Goal: Information Seeking & Learning: Find specific fact

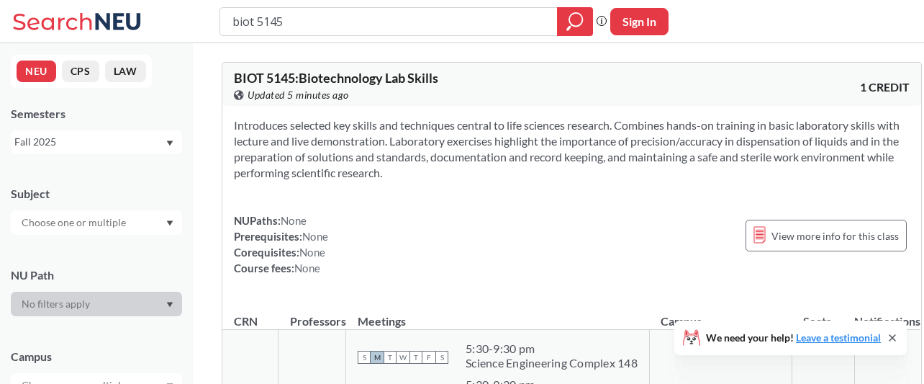
scroll to position [290, 0]
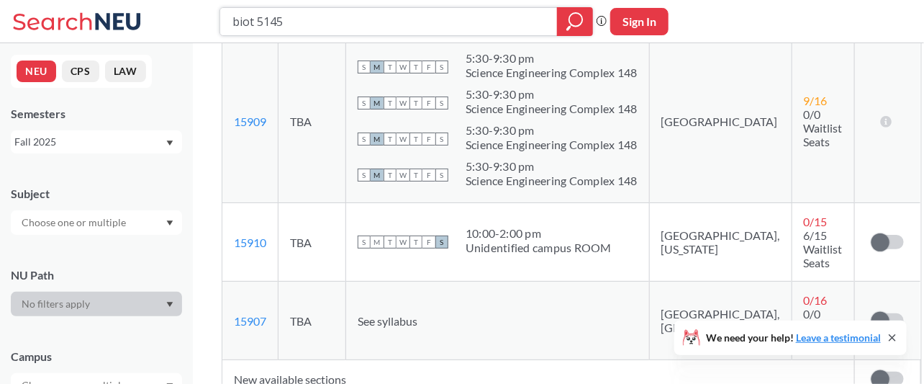
click at [573, 27] on icon "magnifying glass" at bounding box center [575, 22] width 17 height 20
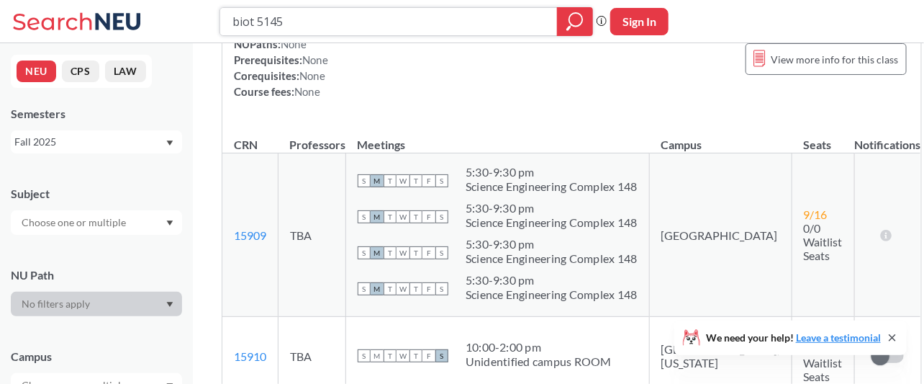
scroll to position [176, 0]
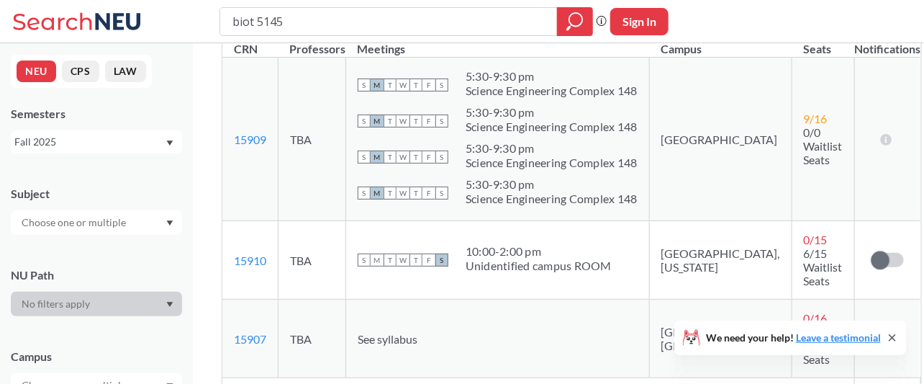
scroll to position [366, 0]
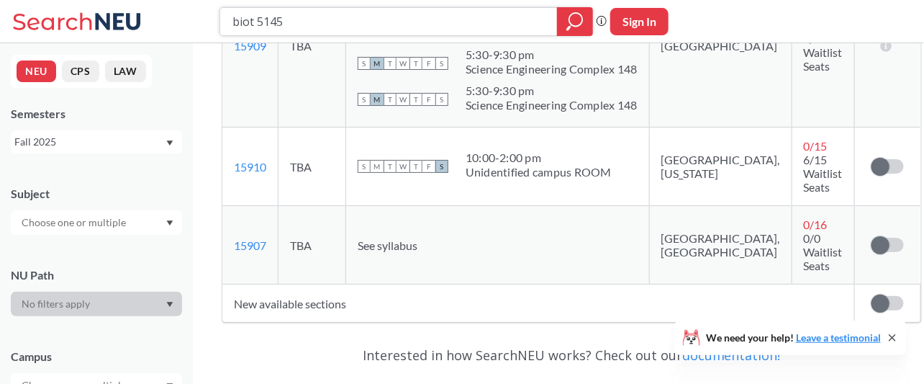
drag, startPoint x: 345, startPoint y: 23, endPoint x: 114, endPoint y: 30, distance: 230.5
click at [114, 30] on div "biot 5145 Phrase search guarantees the exact search appears in the results. Ex.…" at bounding box center [462, 21] width 924 height 43
type input "DAMG 6210"
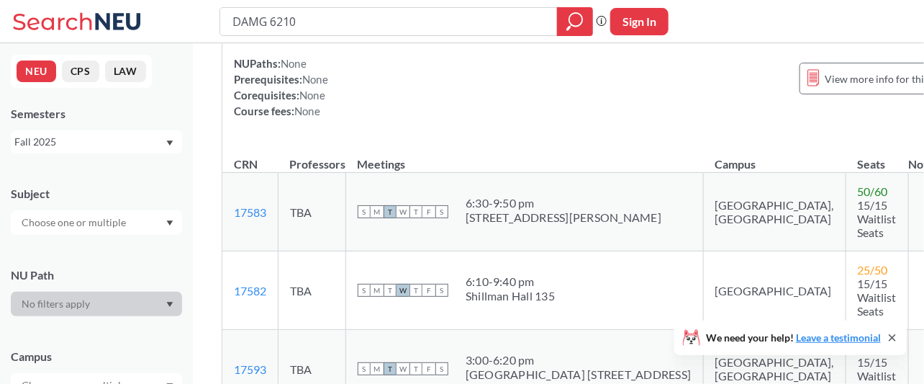
scroll to position [263, 0]
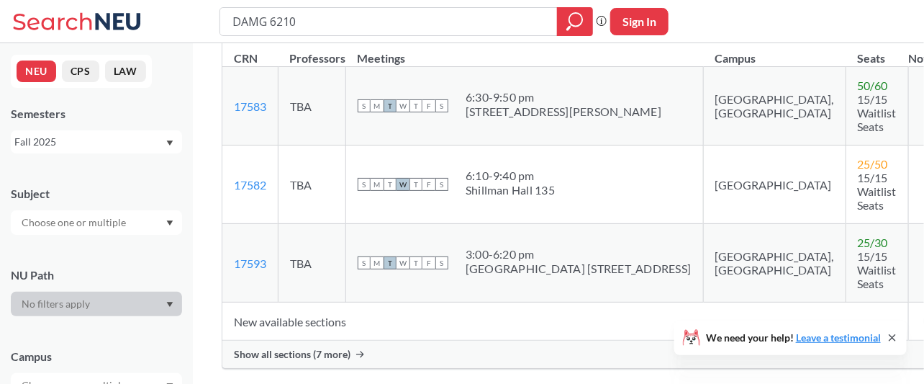
click at [322, 348] on span "Show all sections (7 more)" at bounding box center [292, 354] width 117 height 13
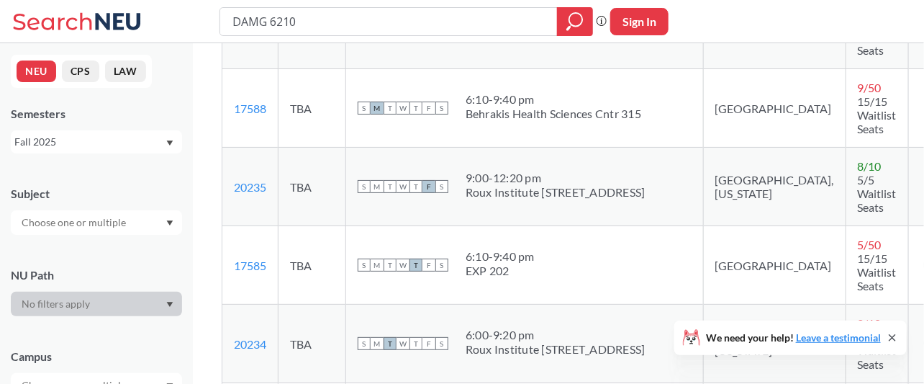
scroll to position [659, 0]
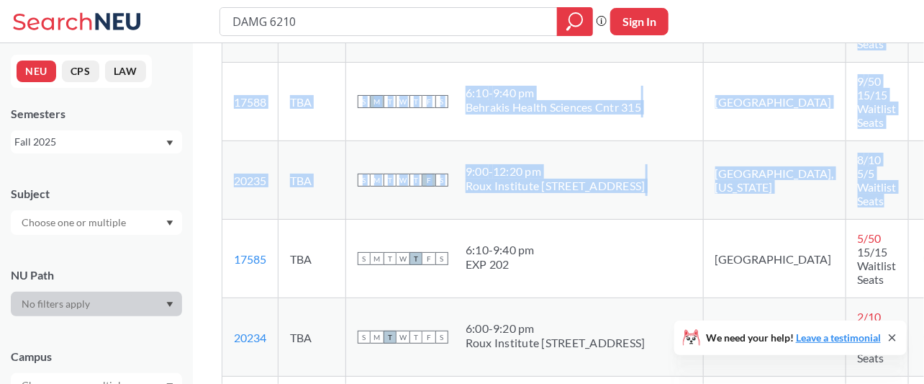
drag, startPoint x: 794, startPoint y: 220, endPoint x: 217, endPoint y: 188, distance: 578.3
click at [217, 188] on div "DAMG 6210 : Data Management and Database Design View this course on Banner. Upd…" at bounding box center [599, 68] width 812 height 1369
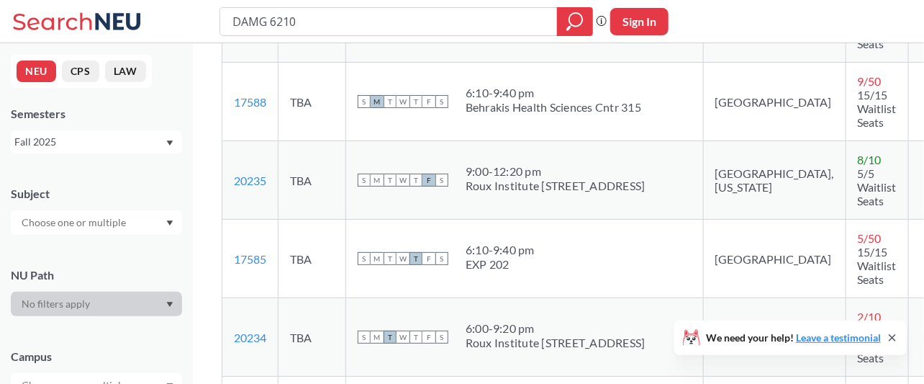
click at [906, 149] on div "DAMG 6210 : Data Management and Database Design View this course on Banner. Upd…" at bounding box center [599, 68] width 812 height 1369
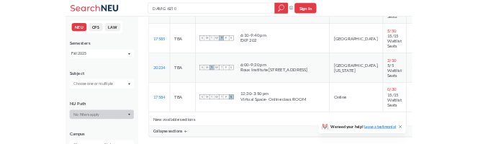
scroll to position [817, 0]
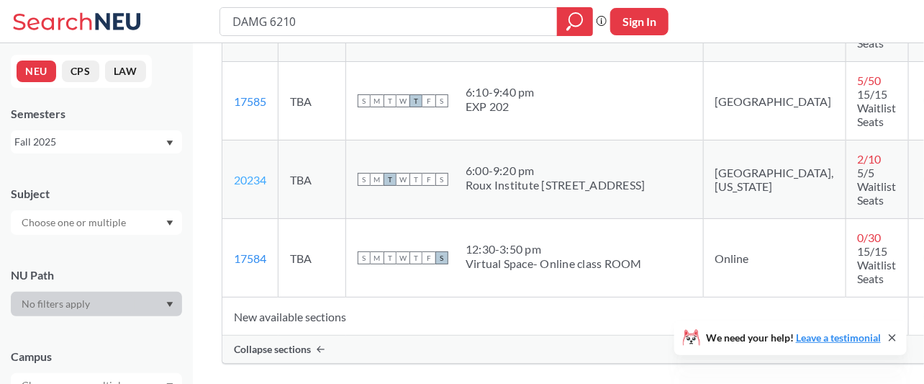
click at [251, 186] on link "20234" at bounding box center [250, 180] width 32 height 14
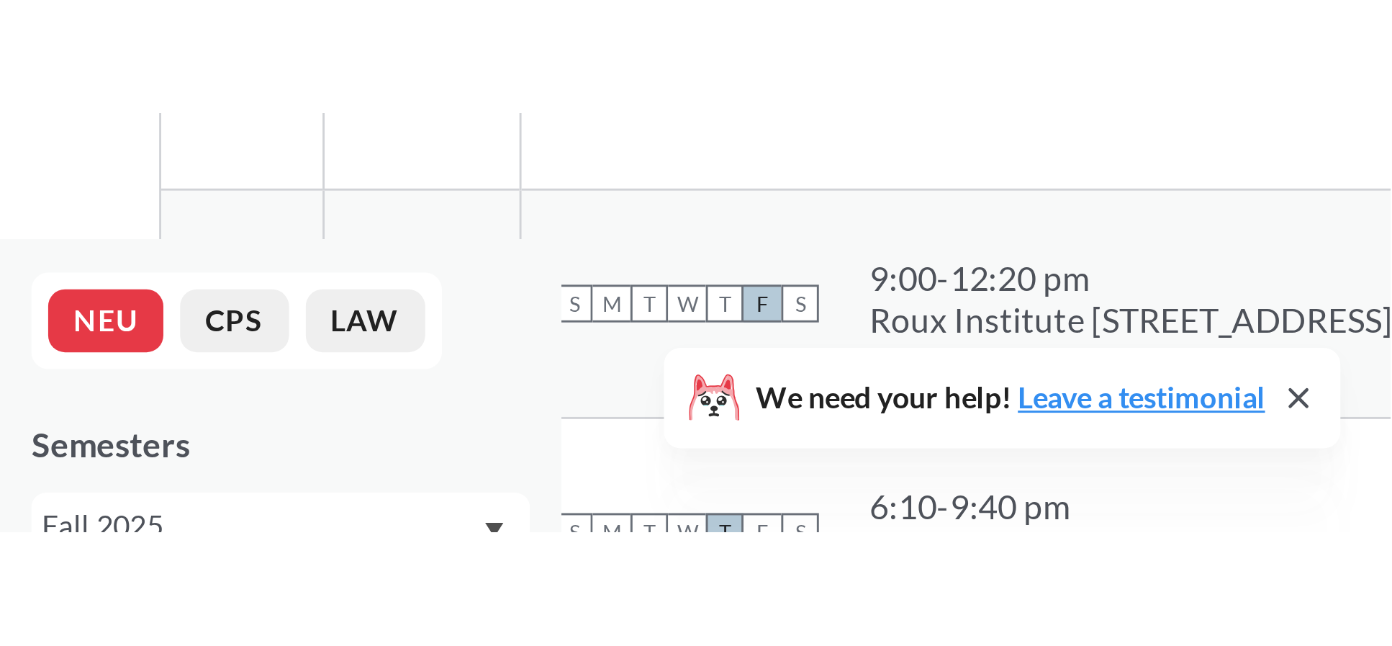
scroll to position [520, 0]
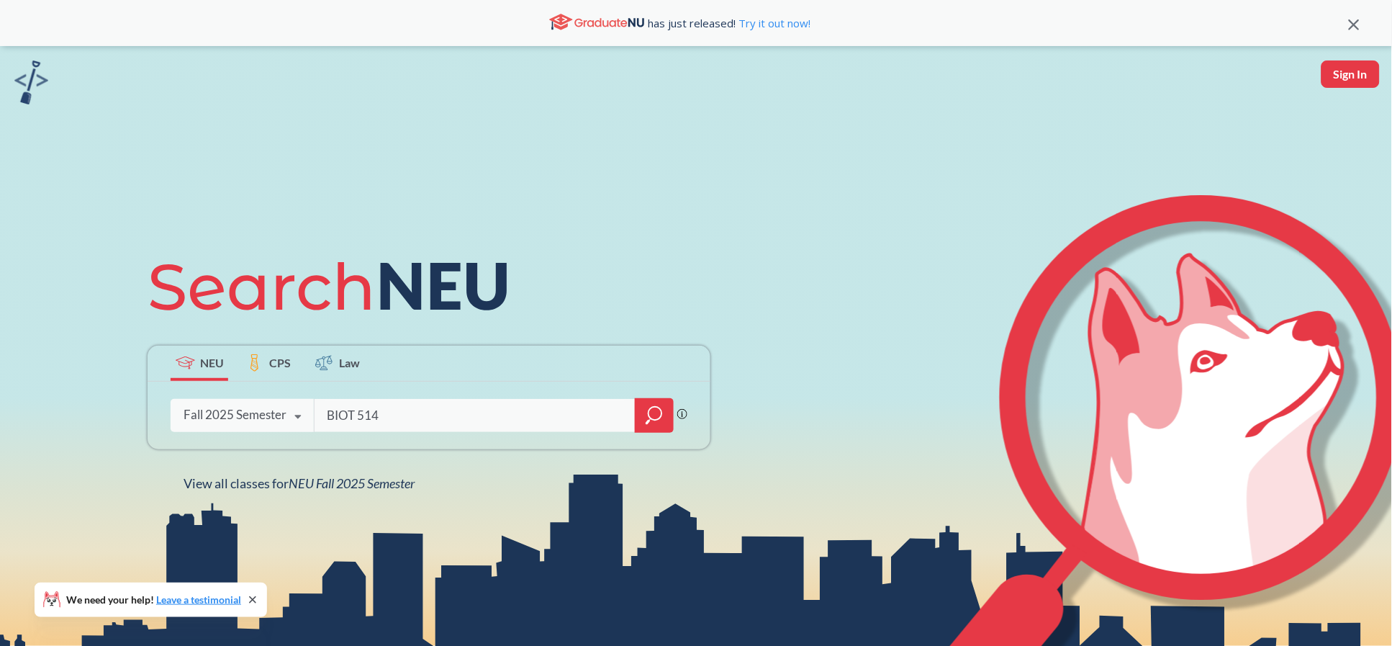
type input "BIOT 5145"
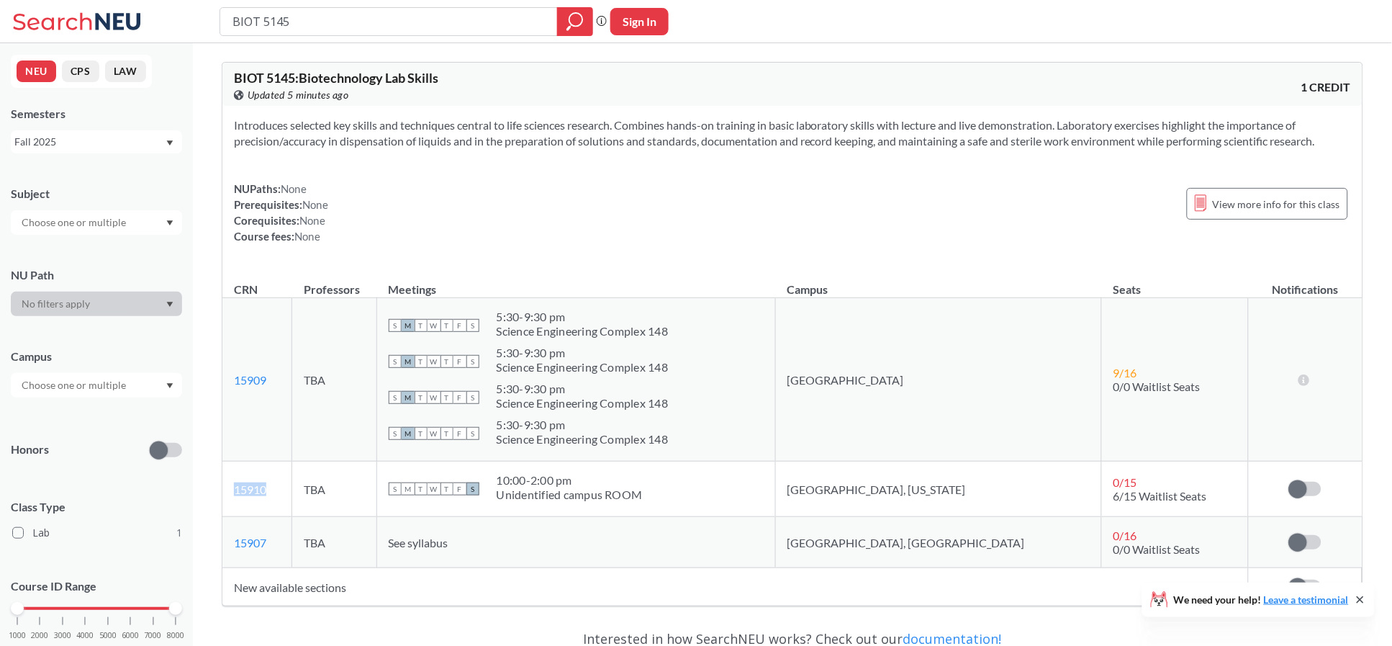
drag, startPoint x: 275, startPoint y: 489, endPoint x: 231, endPoint y: 489, distance: 43.9
click at [231, 489] on td "15910 View this section on Banner." at bounding box center [257, 488] width 70 height 55
copy link "15910"
